Goal: Navigation & Orientation: Go to known website

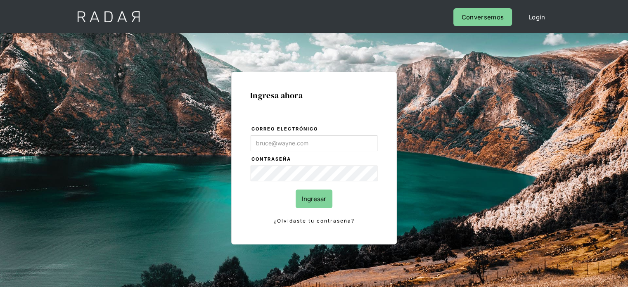
click at [273, 141] on input "Correo electrónico" at bounding box center [313, 143] width 127 height 16
type input "jtolve@bamboopayment.com"
click at [305, 191] on input "Ingresar" at bounding box center [313, 198] width 37 height 19
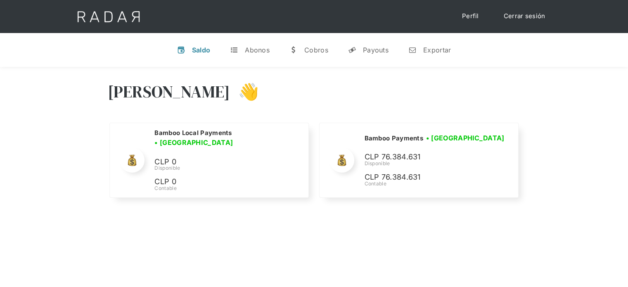
click at [428, 101] on div "Hola Joaquín 👋" at bounding box center [314, 98] width 413 height 50
